Goal: Check status: Check status

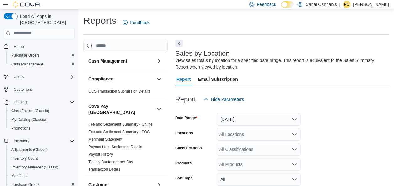
scroll to position [21, 0]
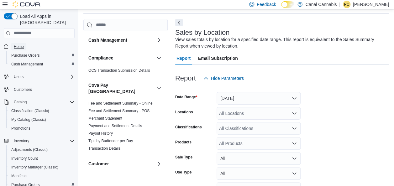
click at [19, 44] on span "Home" at bounding box center [19, 46] width 10 height 5
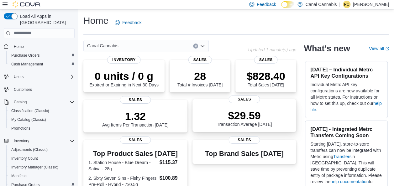
click at [245, 122] on p "$29.59" at bounding box center [244, 115] width 55 height 13
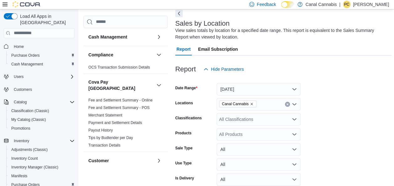
scroll to position [28, 0]
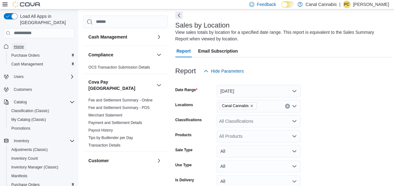
click at [18, 44] on span "Home" at bounding box center [19, 46] width 10 height 5
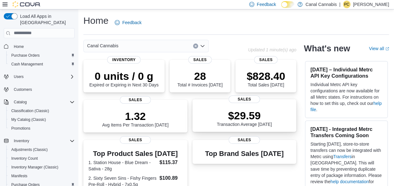
click at [242, 121] on p "$29.59" at bounding box center [244, 115] width 55 height 13
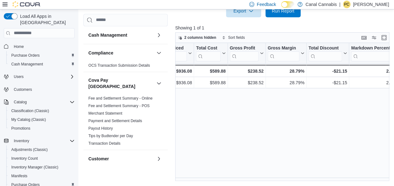
scroll to position [0, 313]
